Goal: Transaction & Acquisition: Purchase product/service

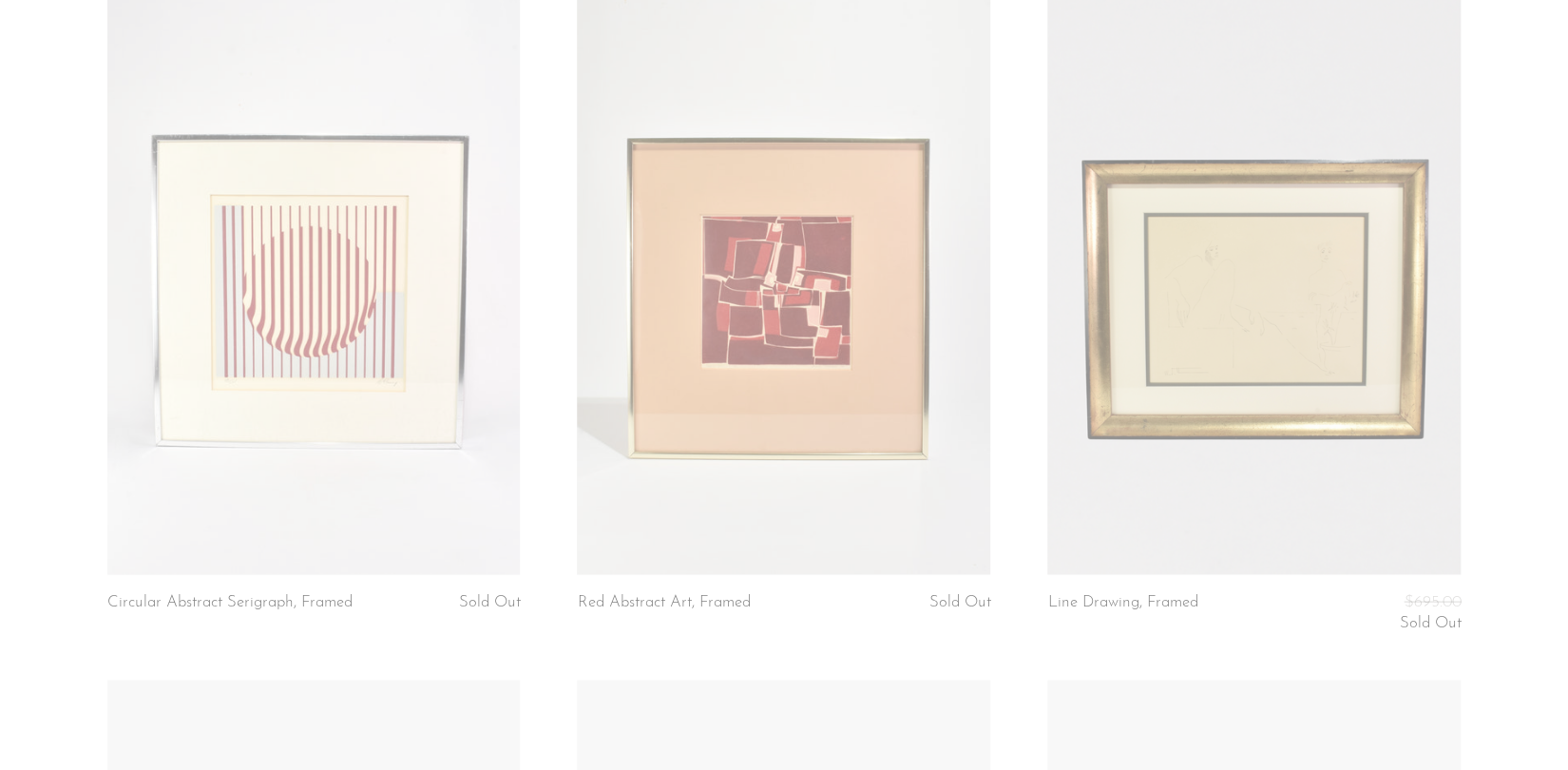
scroll to position [1653, 0]
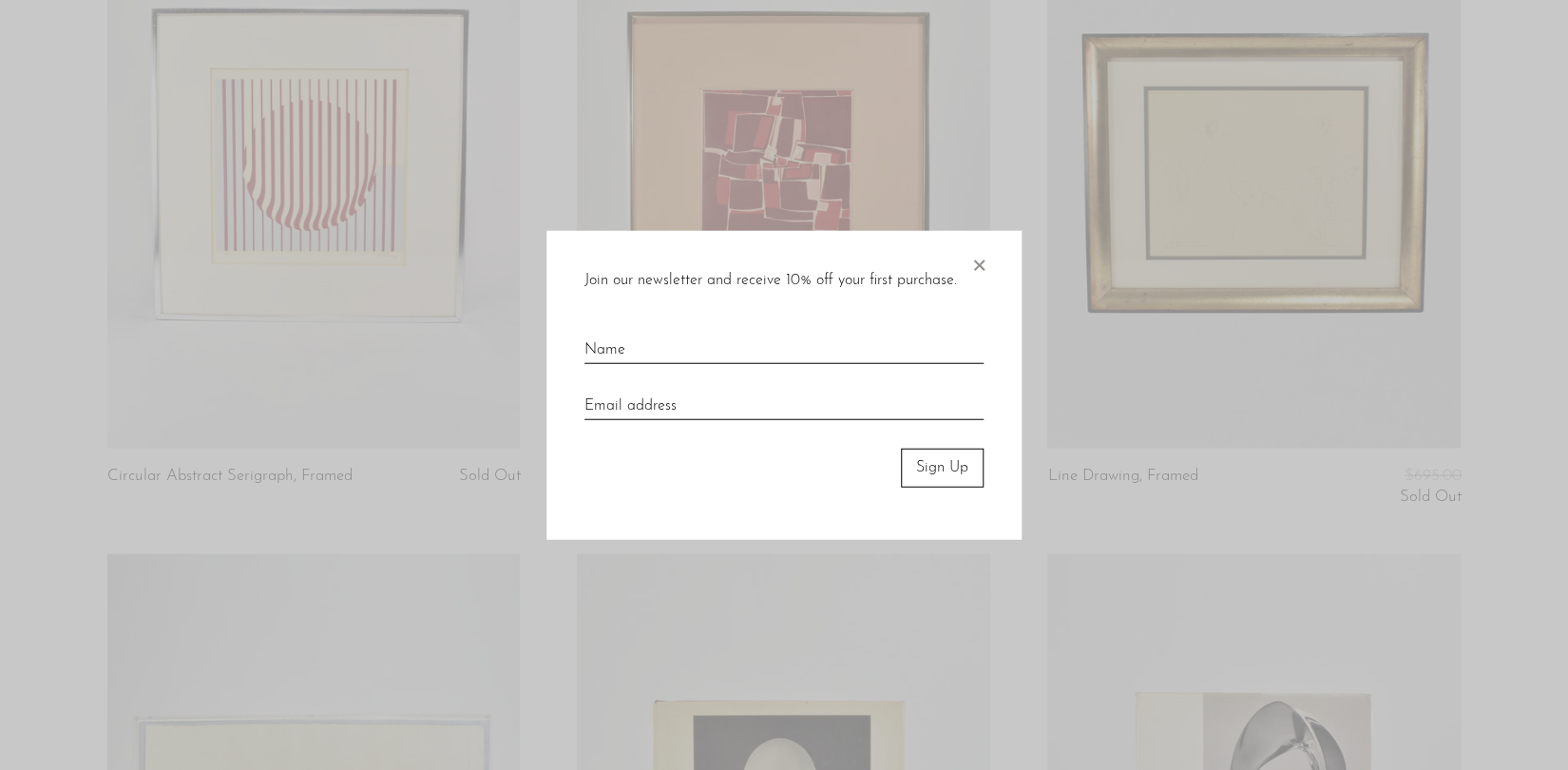
click at [981, 258] on span "×" at bounding box center [978, 261] width 19 height 61
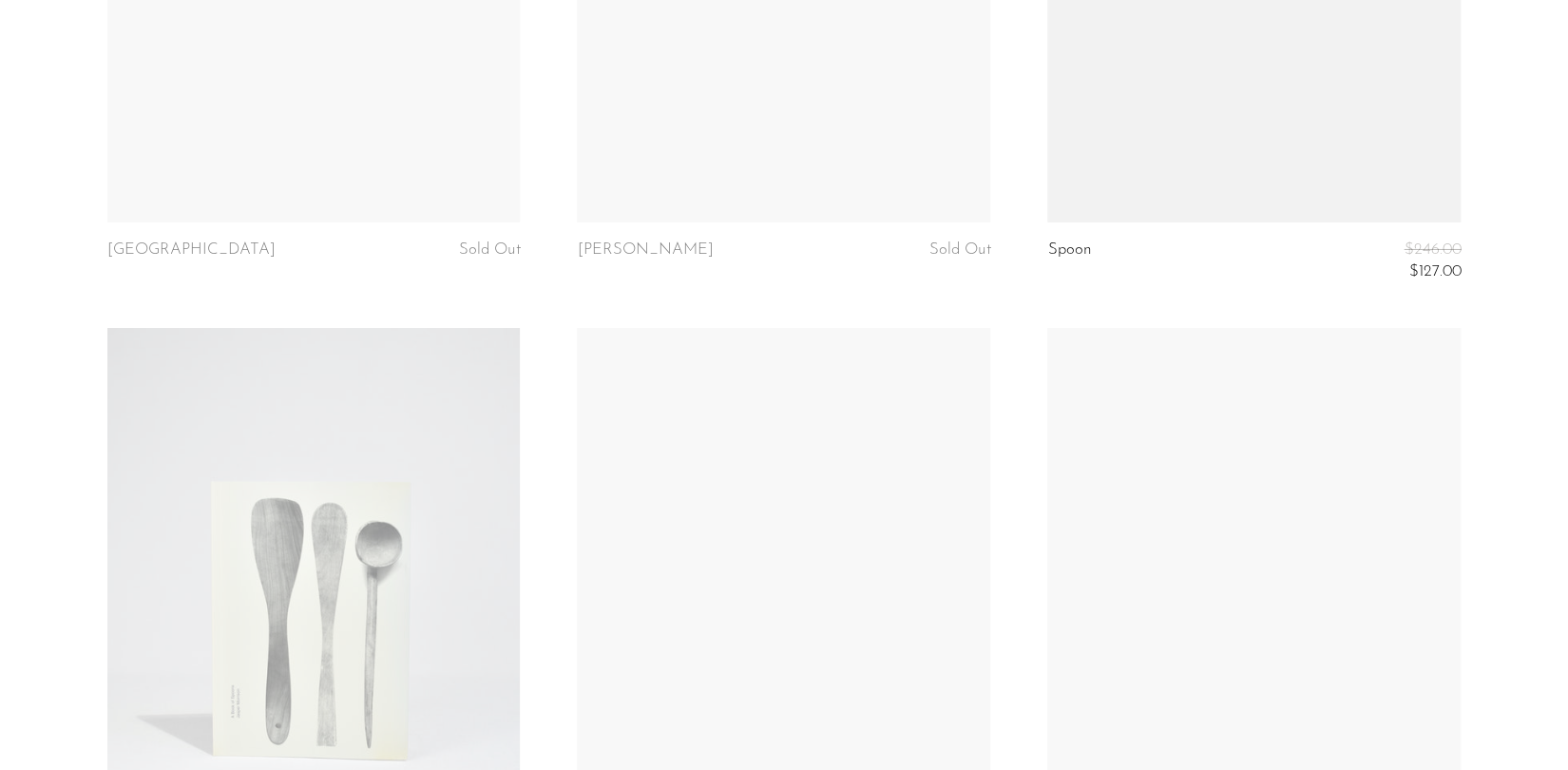
scroll to position [3388, 0]
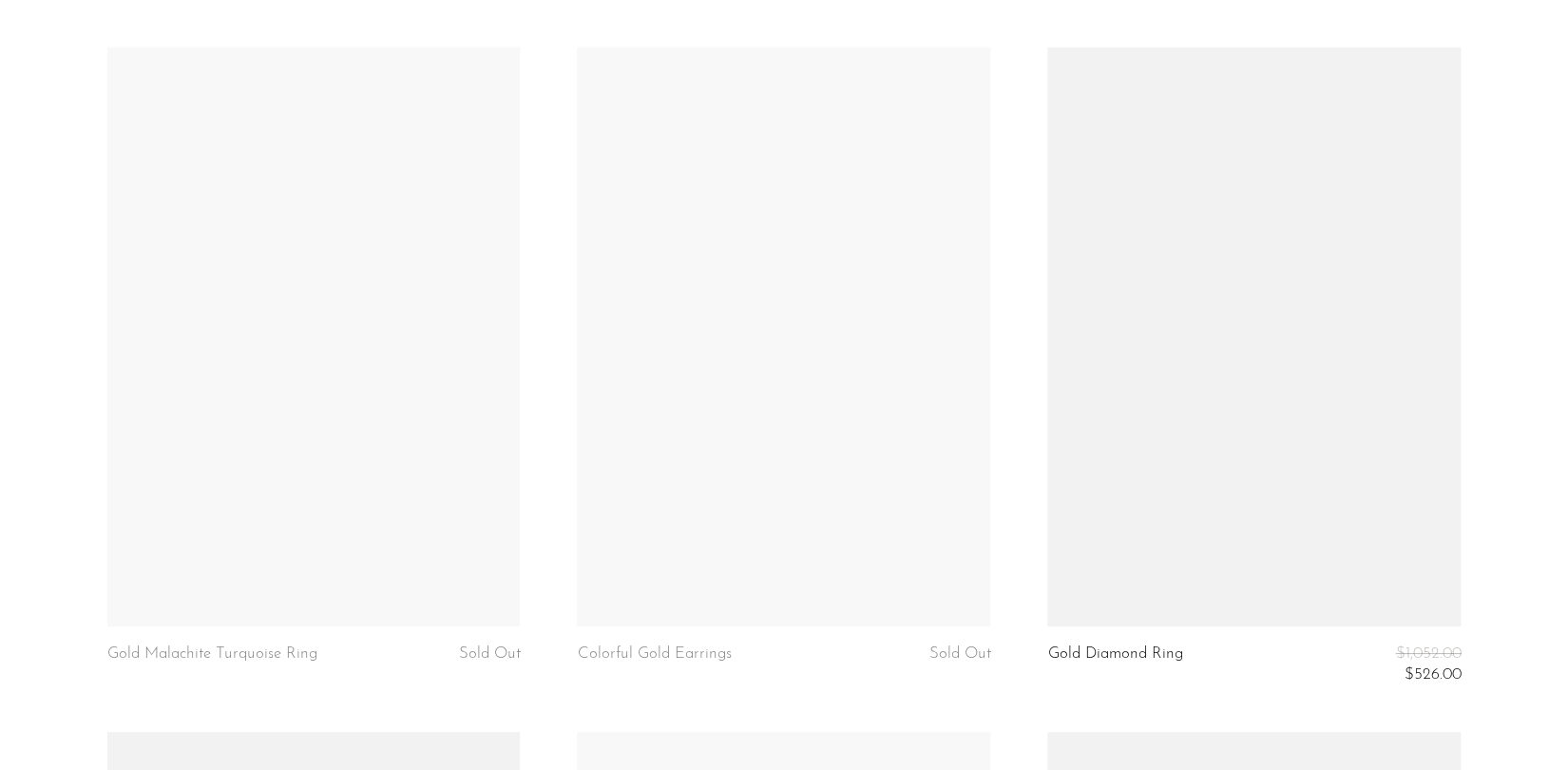
scroll to position [6707, 0]
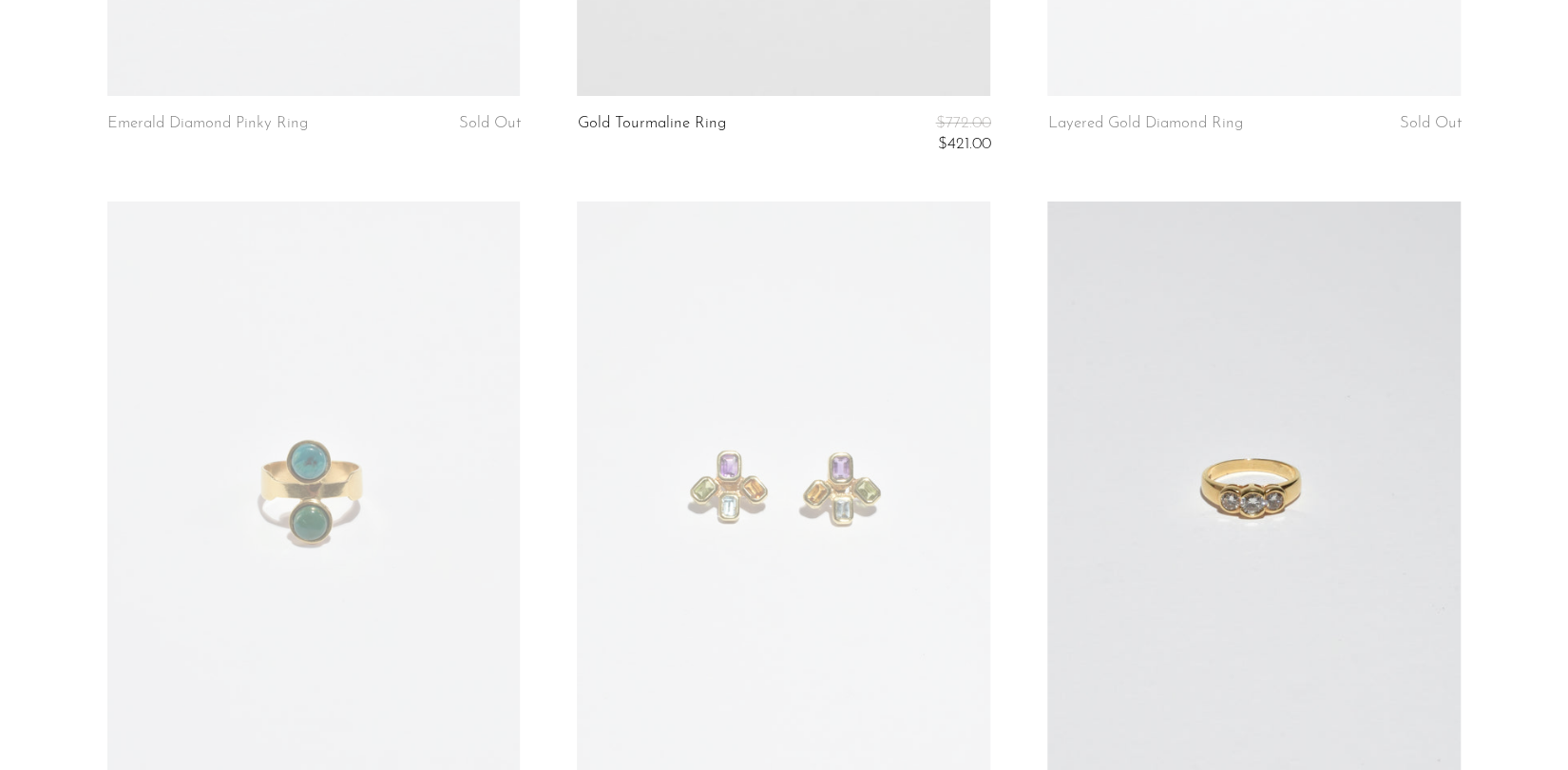
click at [1292, 546] on link at bounding box center [1253, 490] width 413 height 579
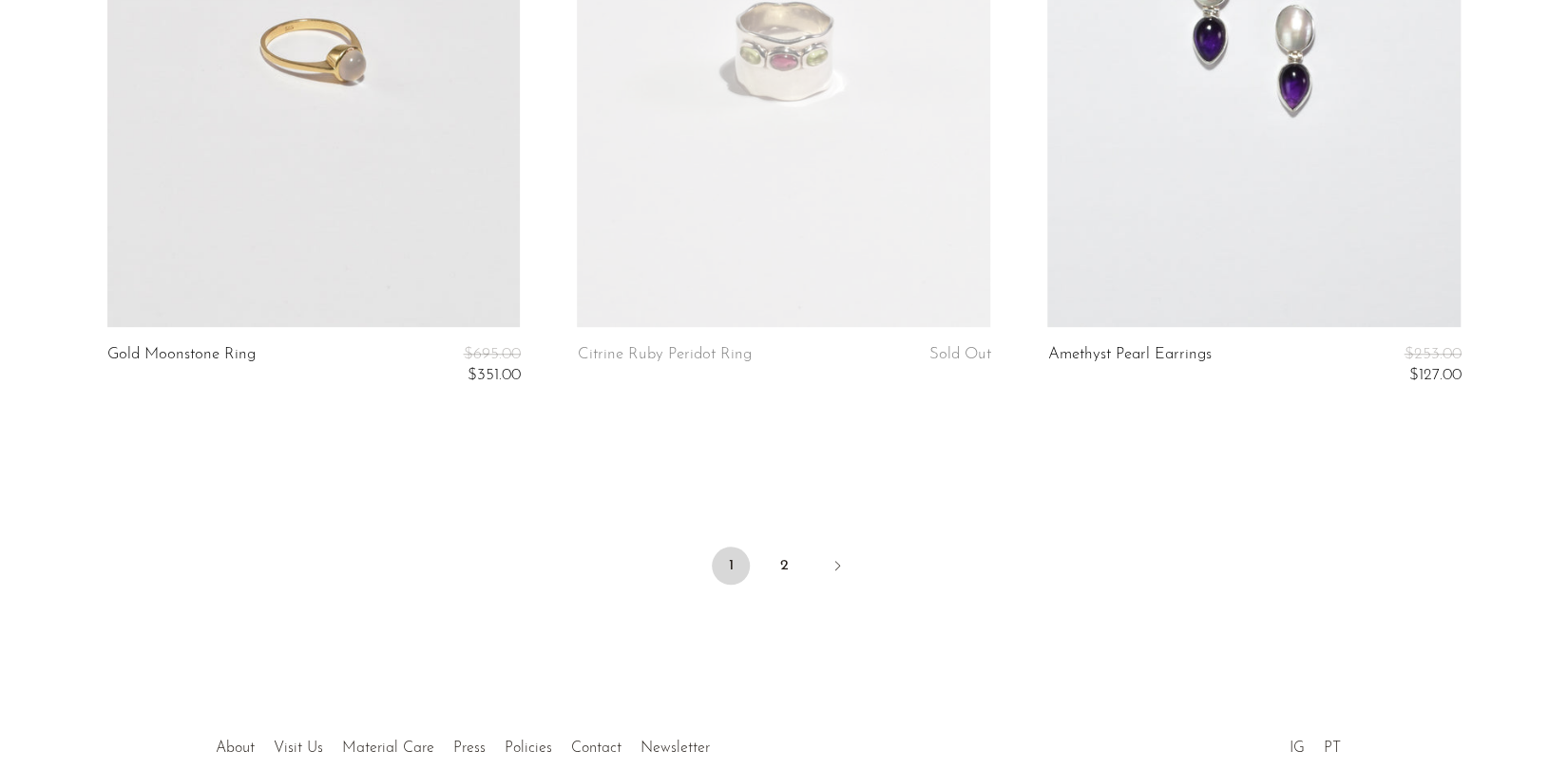
scroll to position [7946, 0]
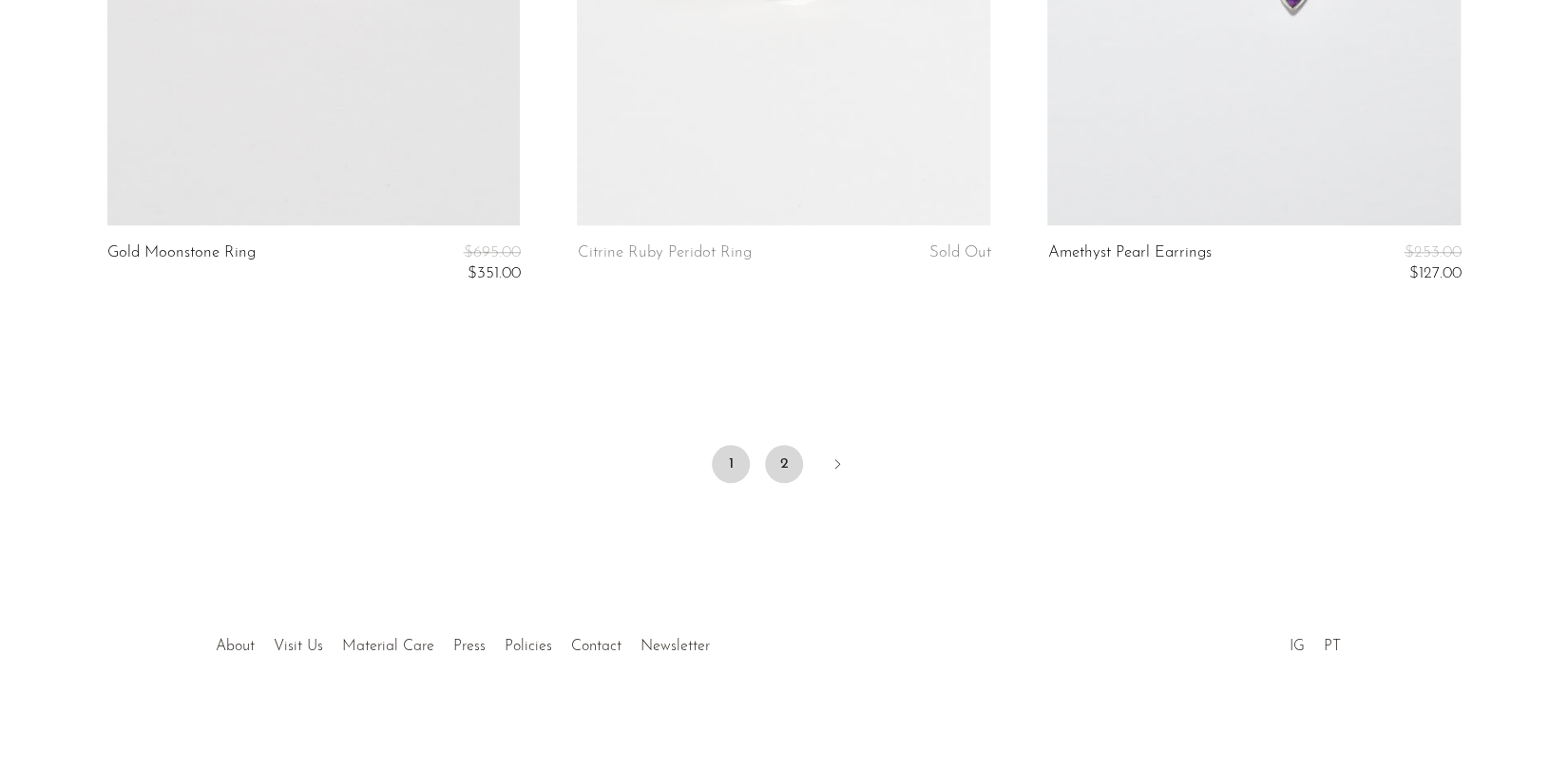
click at [780, 456] on link "2" at bounding box center [784, 463] width 38 height 38
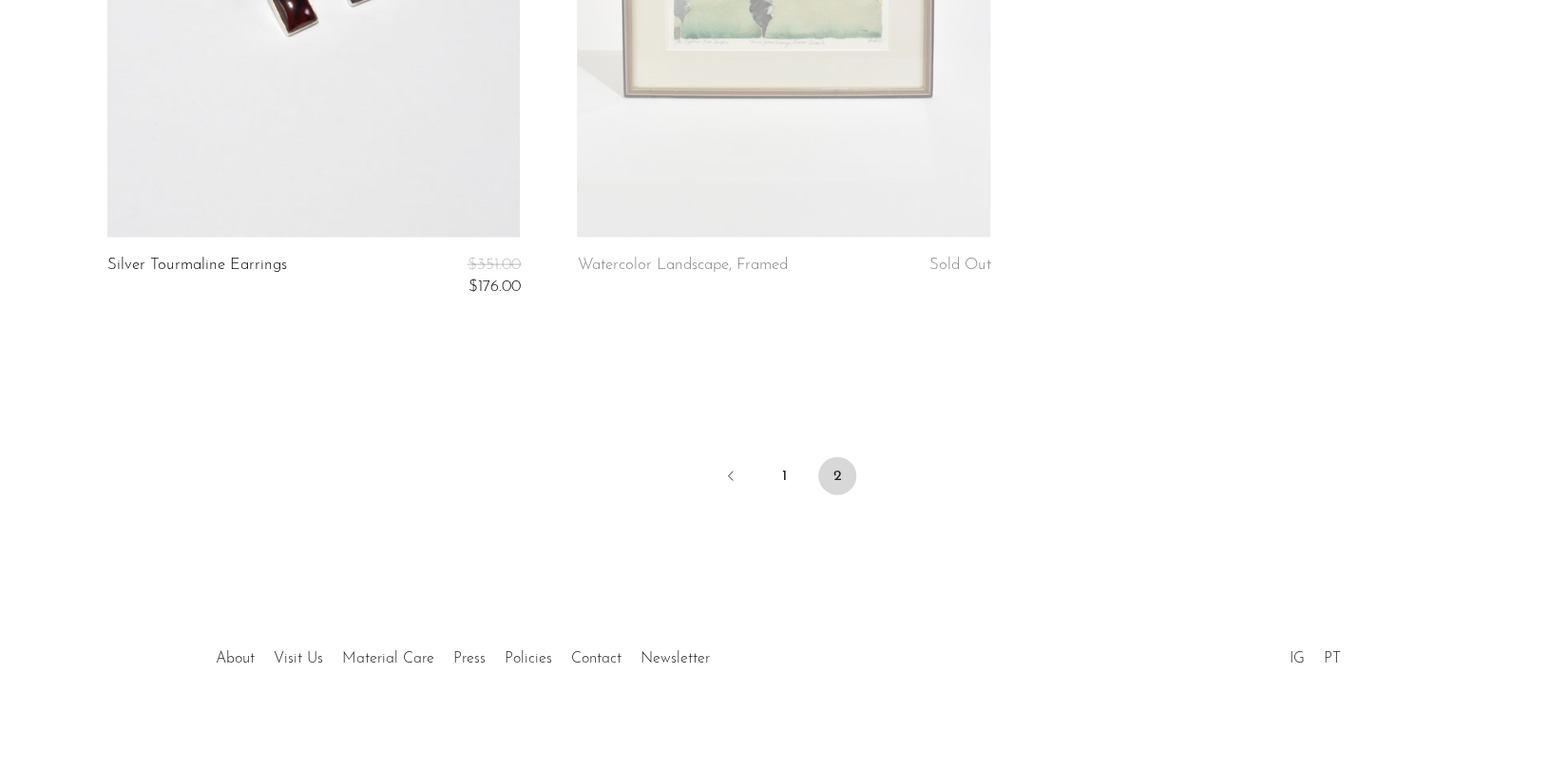
scroll to position [1899, 0]
